Goal: Task Accomplishment & Management: Manage account settings

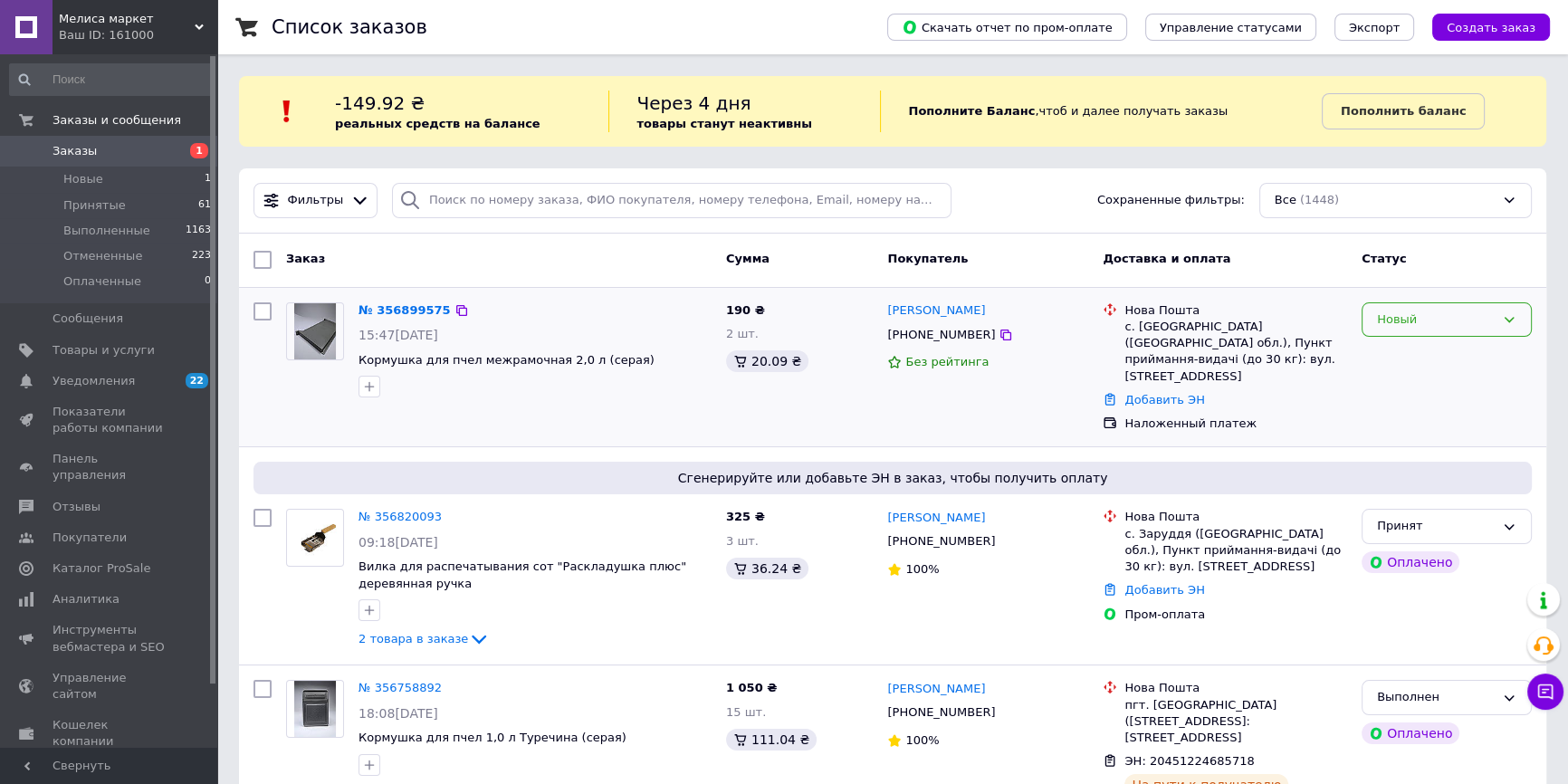
click at [1506, 311] on div "Новый" at bounding box center [1447, 320] width 171 height 35
click at [1413, 353] on li "Принят" at bounding box center [1447, 357] width 169 height 34
click at [397, 313] on link "№ 356899575" at bounding box center [400, 311] width 83 height 13
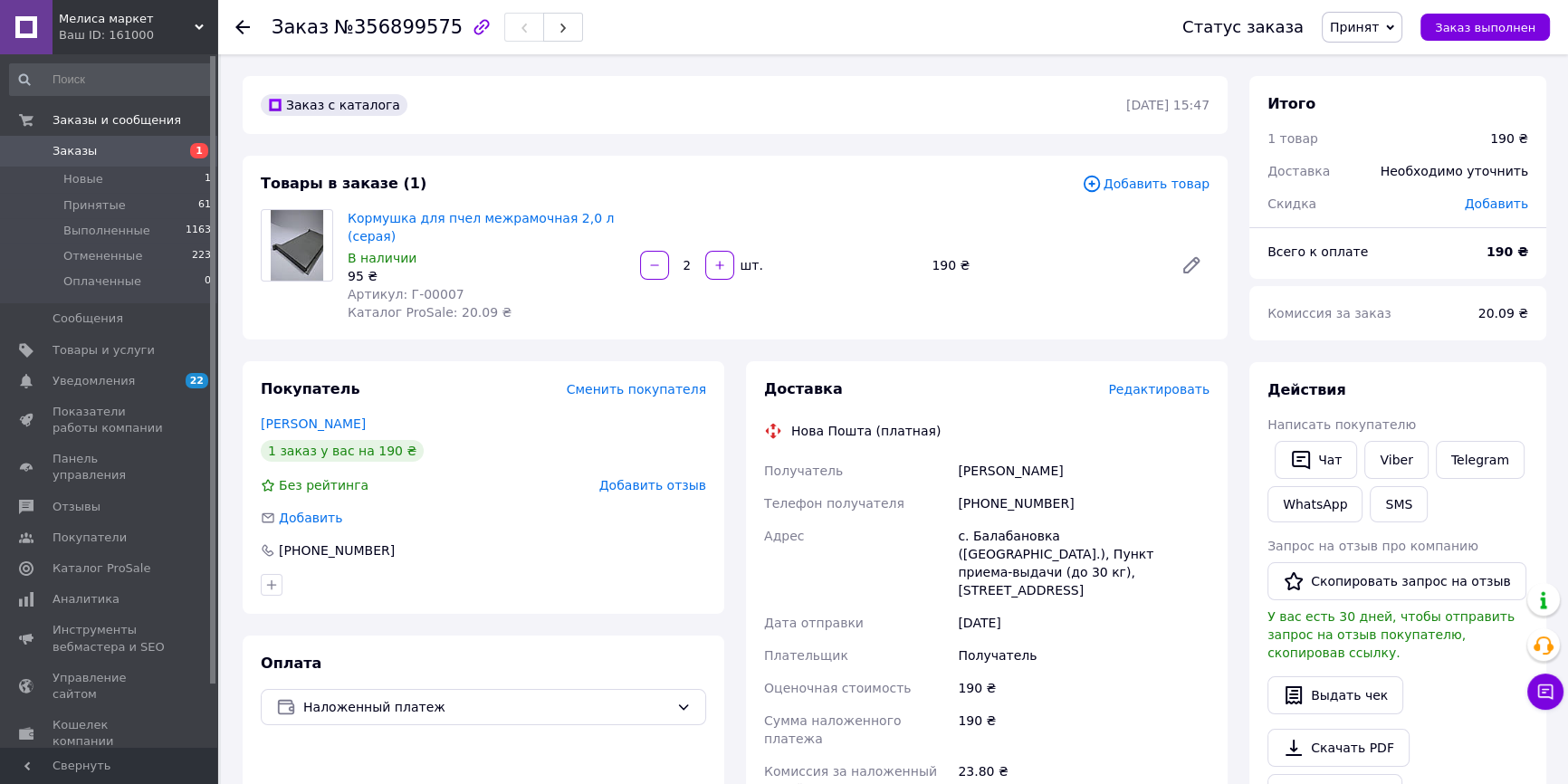
scroll to position [81, 0]
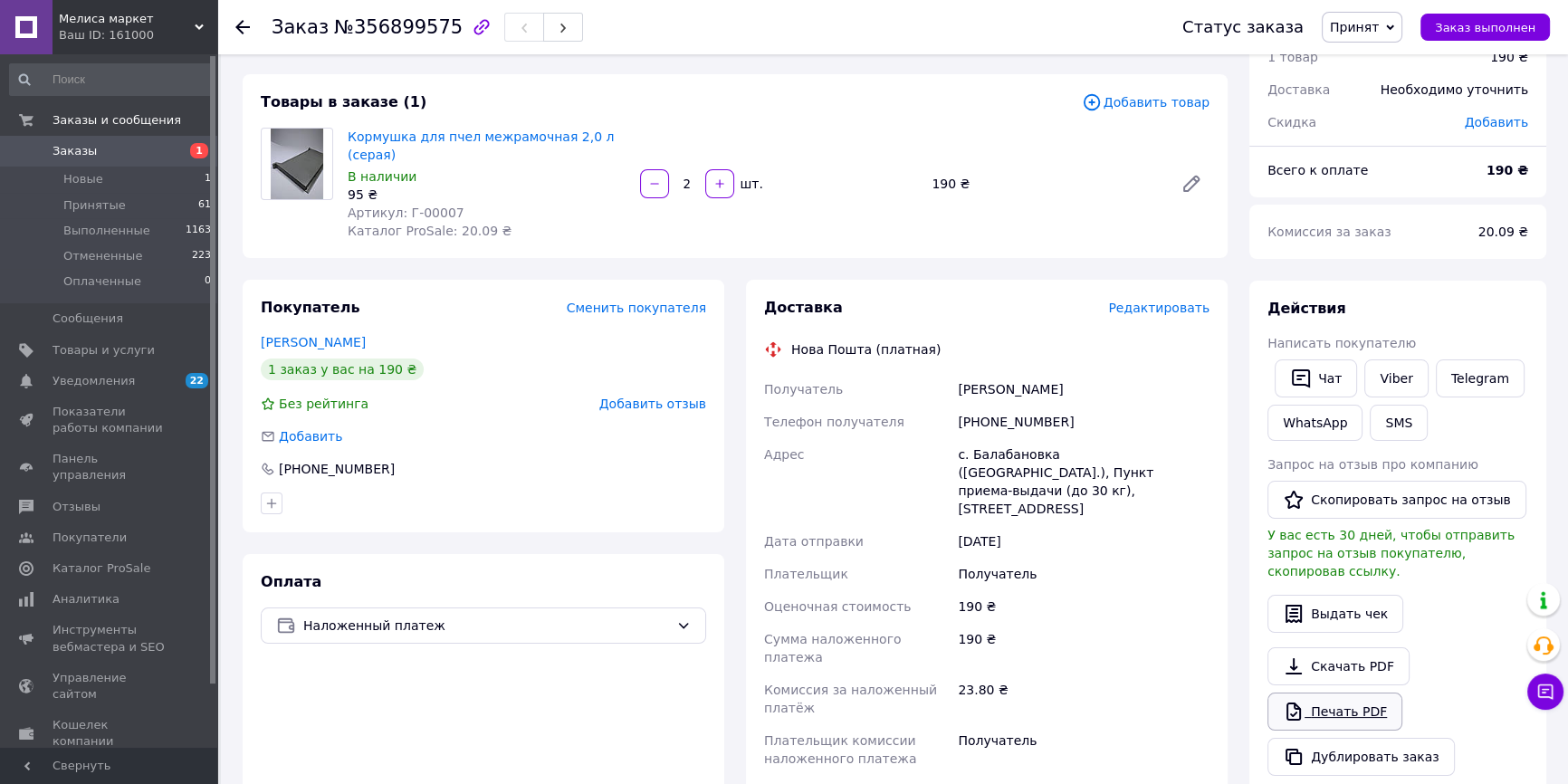
click at [1336, 695] on link "Печать PDF" at bounding box center [1335, 712] width 135 height 38
click at [93, 151] on span "Заказы" at bounding box center [110, 150] width 115 height 16
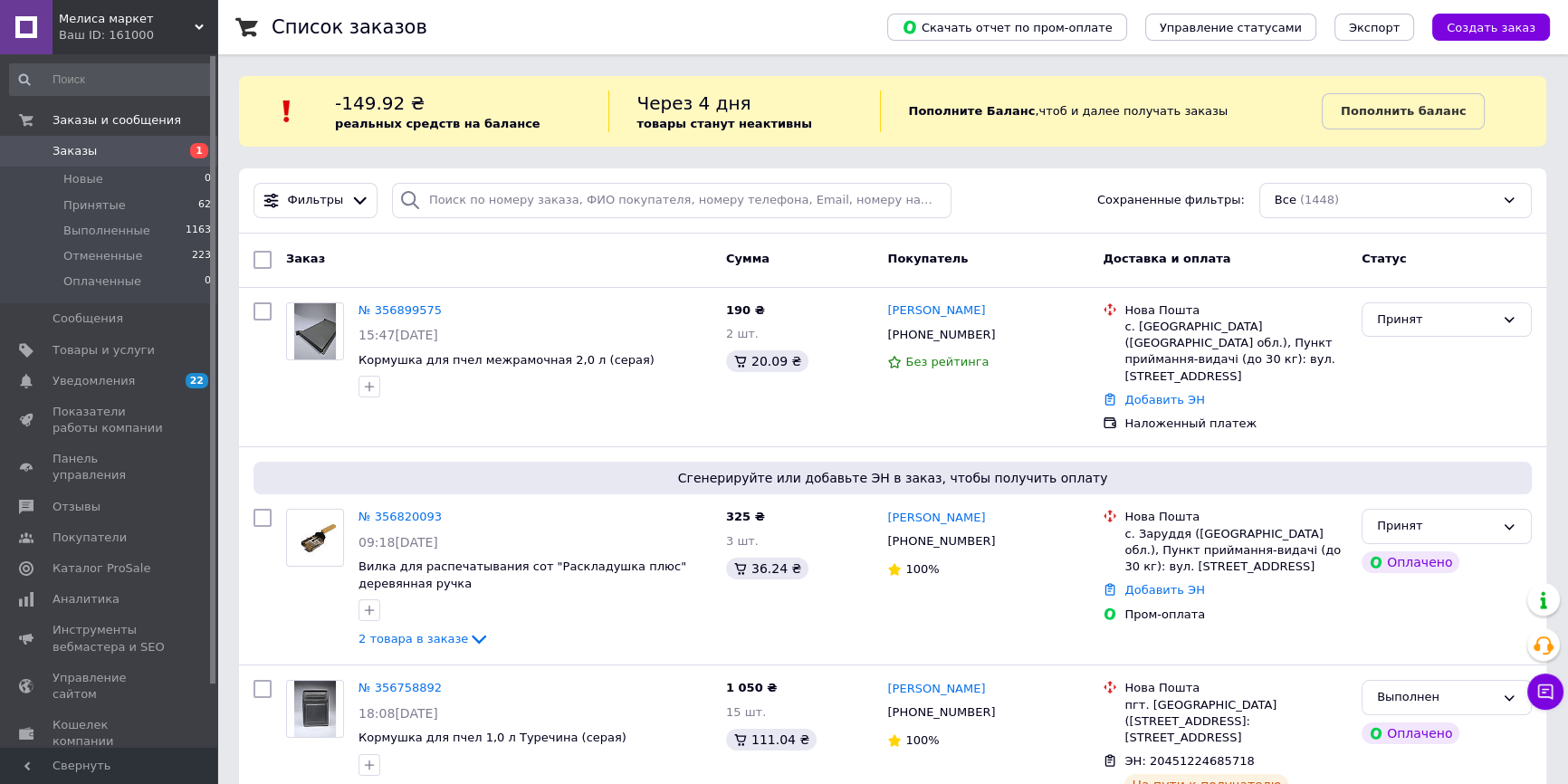
click at [80, 152] on span "Заказы" at bounding box center [75, 150] width 44 height 16
